Goal: Check status: Check status

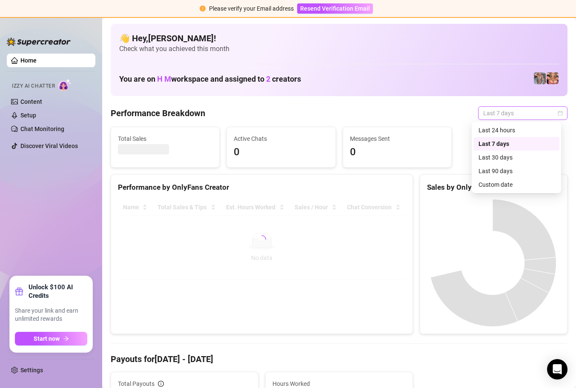
click at [548, 114] on span "Last 7 days" at bounding box center [522, 113] width 79 height 13
click at [506, 184] on div "Custom date" at bounding box center [516, 184] width 76 height 9
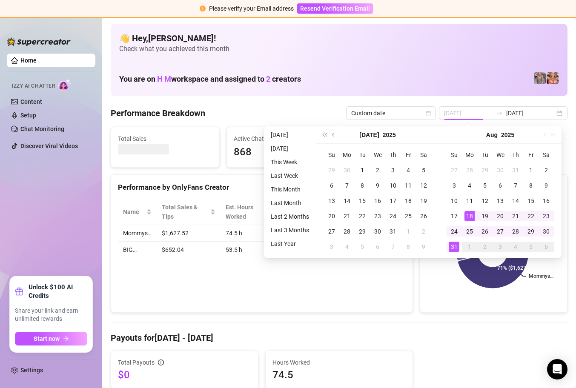
click at [470, 215] on div "18" at bounding box center [469, 216] width 10 height 10
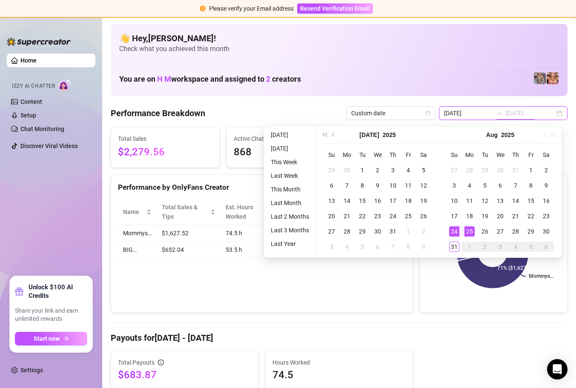
type input "2025-08-24"
type input "2025-08-18"
click at [469, 215] on div "18" at bounding box center [469, 216] width 10 height 10
type input "2025-08-18"
type input "2025-08-24"
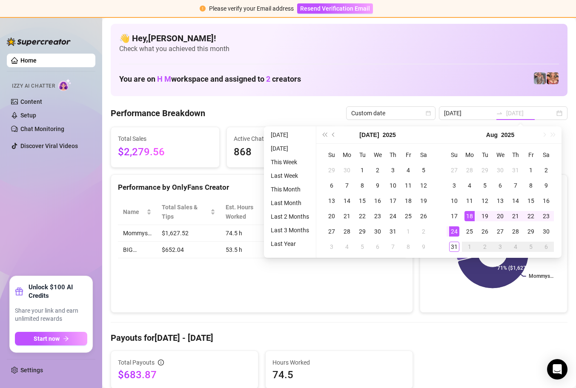
type input "2025-08-18"
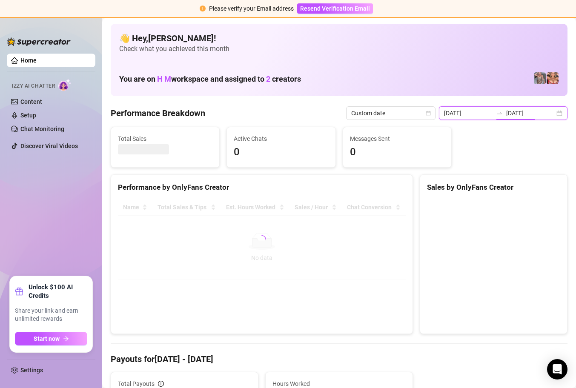
click at [527, 110] on input "2025-08-24" at bounding box center [530, 112] width 49 height 9
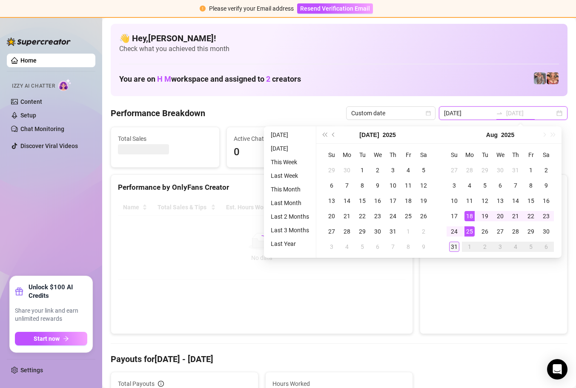
type input "[DATE]"
click at [455, 243] on div "31" at bounding box center [454, 247] width 10 height 10
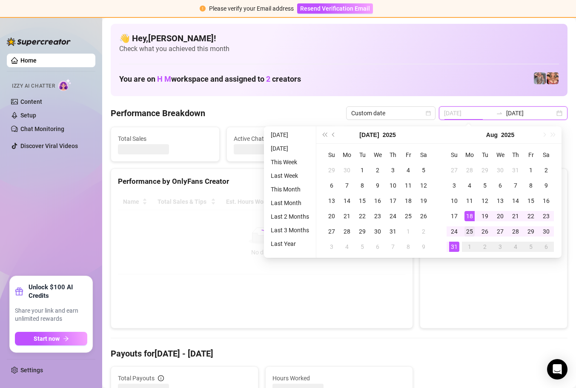
type input "2025-08-24"
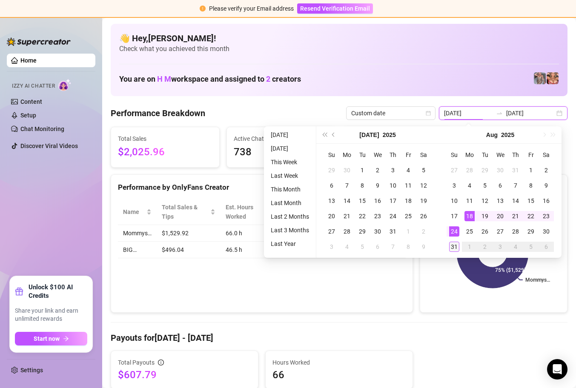
type input "[DATE]"
click at [452, 246] on div "31" at bounding box center [454, 247] width 10 height 10
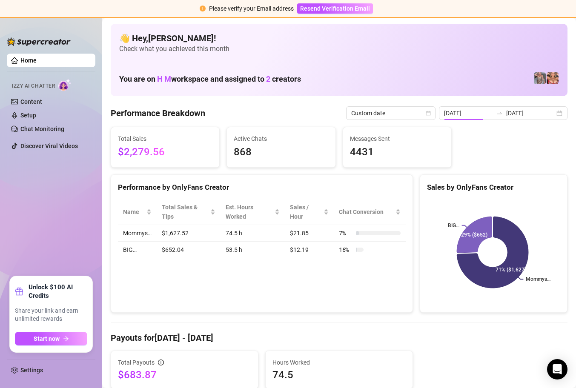
type input "2025-08-24"
type input "[DATE]"
type input "2025-08-24"
type input "[DATE]"
click at [485, 116] on input "2025-08-24" at bounding box center [468, 112] width 49 height 9
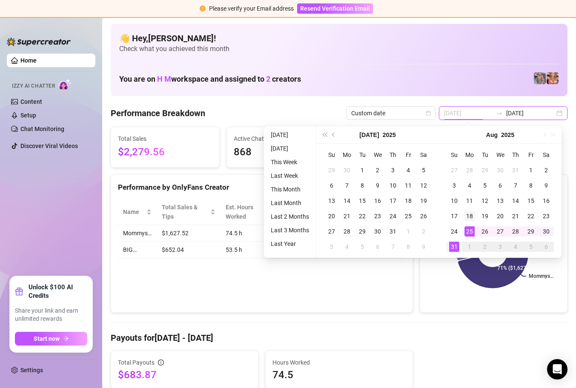
type input "2025-08-18"
click at [470, 217] on div "18" at bounding box center [469, 216] width 10 height 10
type input "[DATE]"
click at [451, 247] on div "31" at bounding box center [454, 247] width 10 height 10
type input "2025-08-18"
